Goal: Information Seeking & Learning: Check status

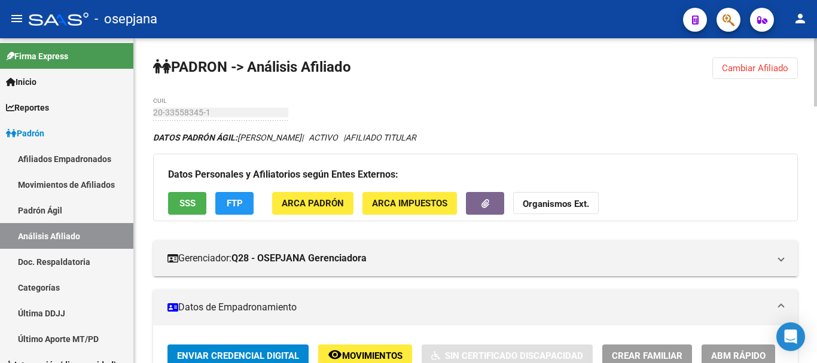
click at [737, 70] on span "Cambiar Afiliado" at bounding box center [755, 68] width 66 height 11
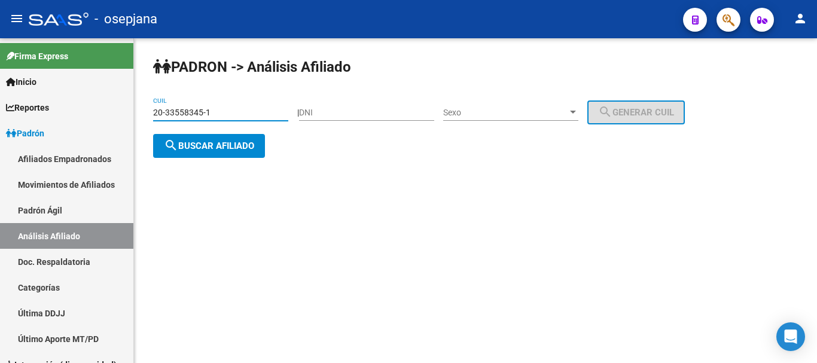
drag, startPoint x: 153, startPoint y: 114, endPoint x: 211, endPoint y: 113, distance: 57.4
click at [211, 113] on input "20-33558345-1" at bounding box center [220, 113] width 135 height 10
paste input "8695141-2"
type input "20-38695141-2"
click at [203, 145] on span "search Buscar afiliado" at bounding box center [209, 146] width 90 height 11
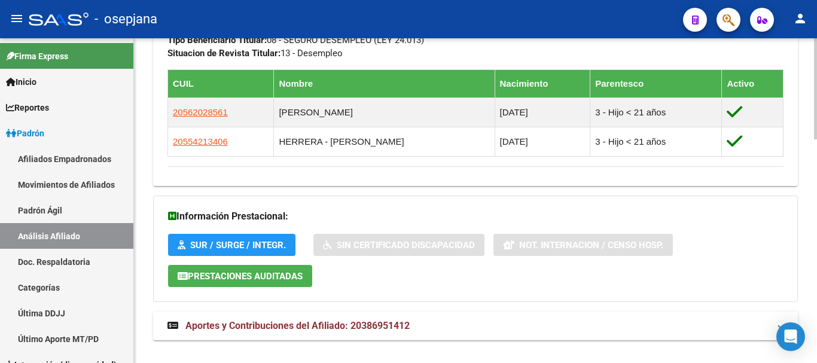
scroll to position [717, 0]
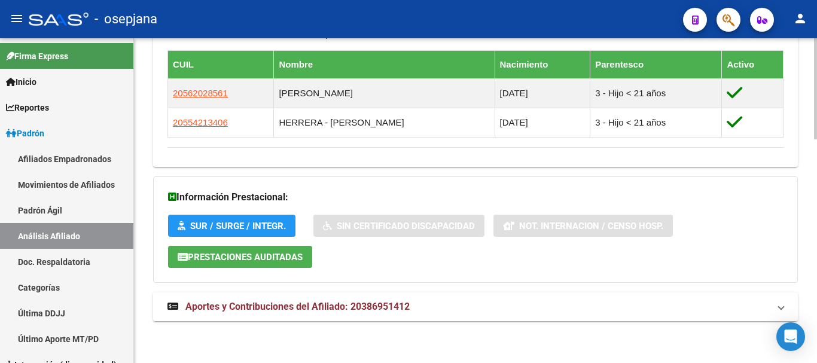
click at [284, 306] on span "Aportes y Contribuciones del Afiliado: 20386951412" at bounding box center [297, 306] width 224 height 11
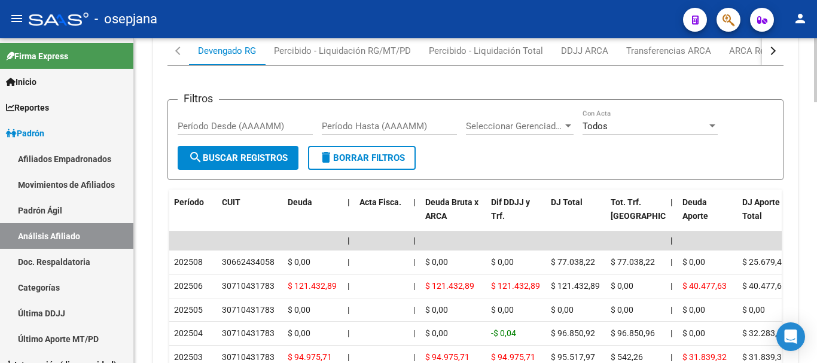
scroll to position [1076, 0]
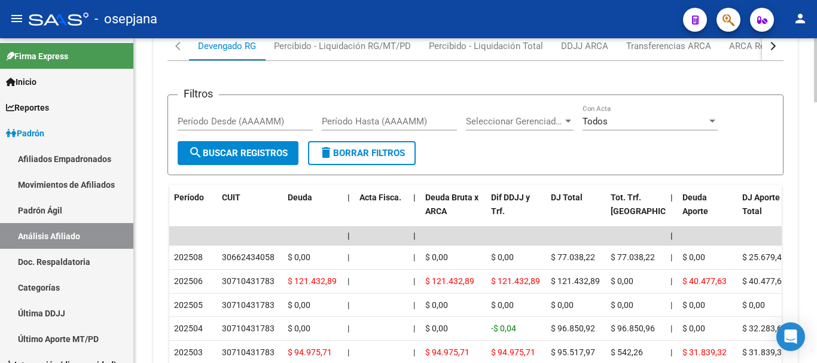
click at [772, 48] on div "button" at bounding box center [772, 46] width 8 height 8
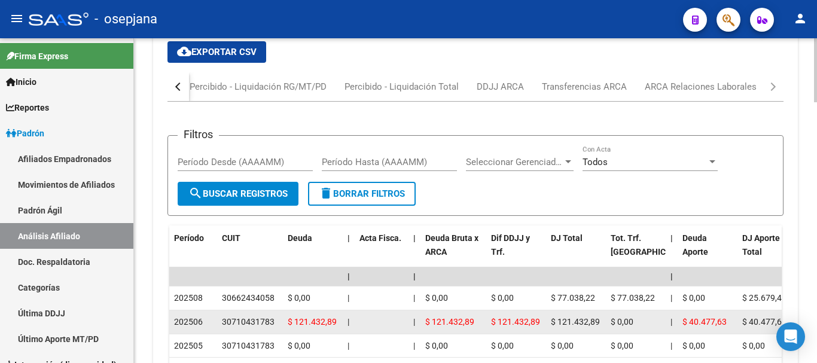
scroll to position [1016, 0]
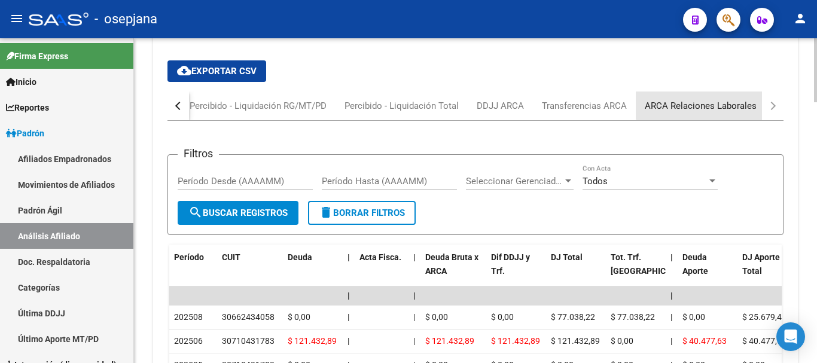
click at [698, 104] on div "ARCA Relaciones Laborales" at bounding box center [701, 105] width 112 height 13
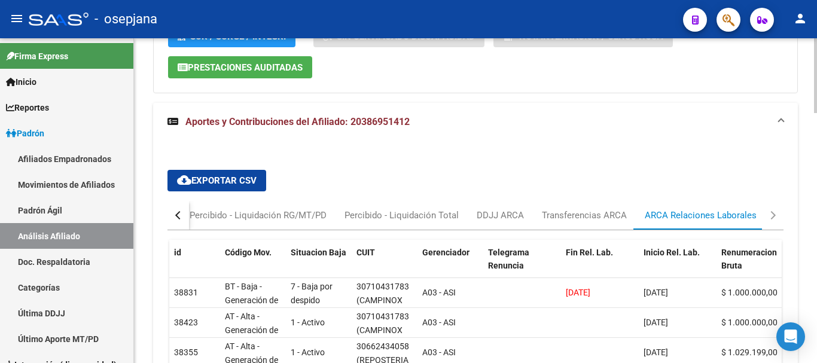
scroll to position [961, 0]
